Goal: Task Accomplishment & Management: Manage account settings

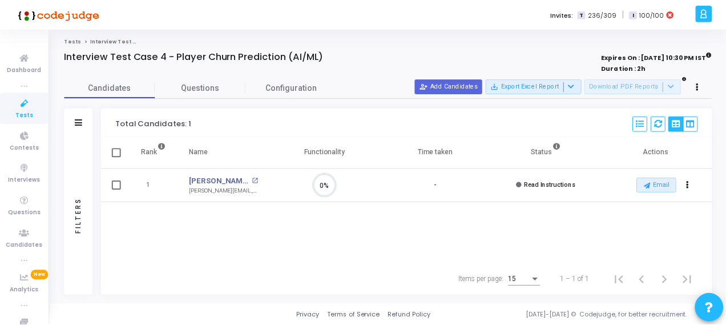
scroll to position [24, 29]
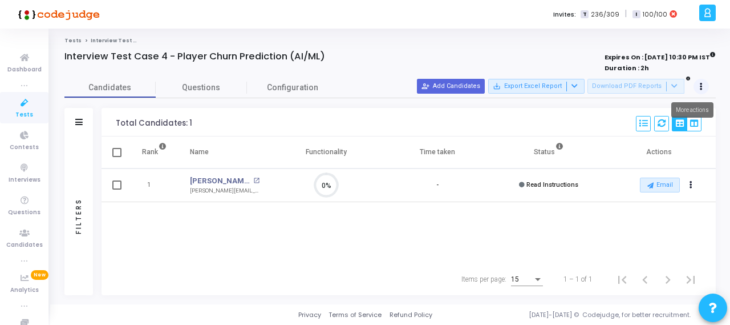
click at [704, 86] on button at bounding box center [702, 87] width 16 height 16
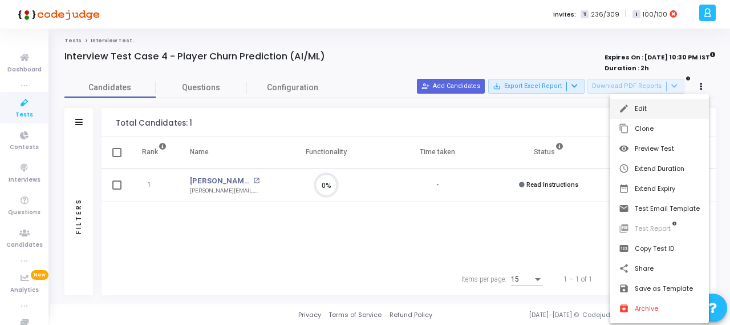
click at [647, 110] on button "edit Edit" at bounding box center [659, 109] width 99 height 20
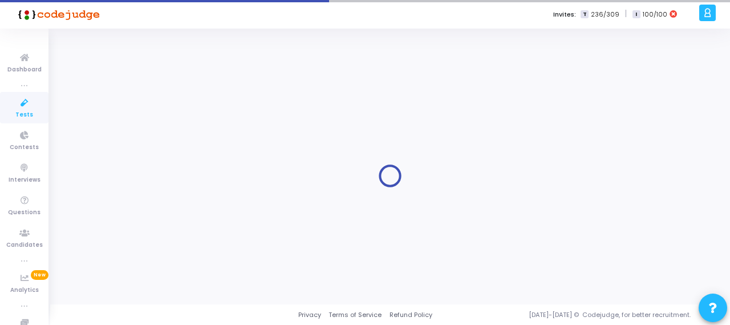
type input "Interview Test Case 4 - Player Churn Prediction (AI/ML)"
radio input "true"
type input "[DATE] 10:30 PM"
type input "2"
type input "50"
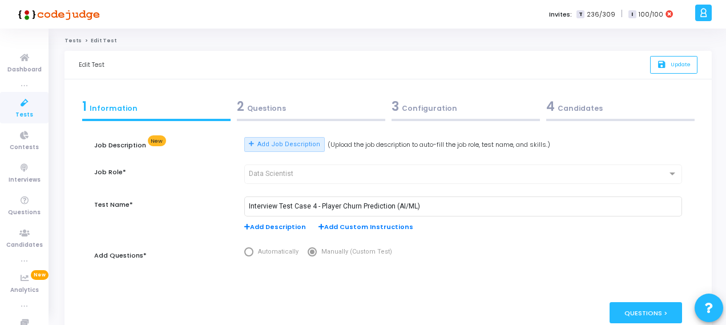
click at [428, 110] on div "3 Configuration" at bounding box center [465, 106] width 148 height 19
